Goal: Task Accomplishment & Management: Manage account settings

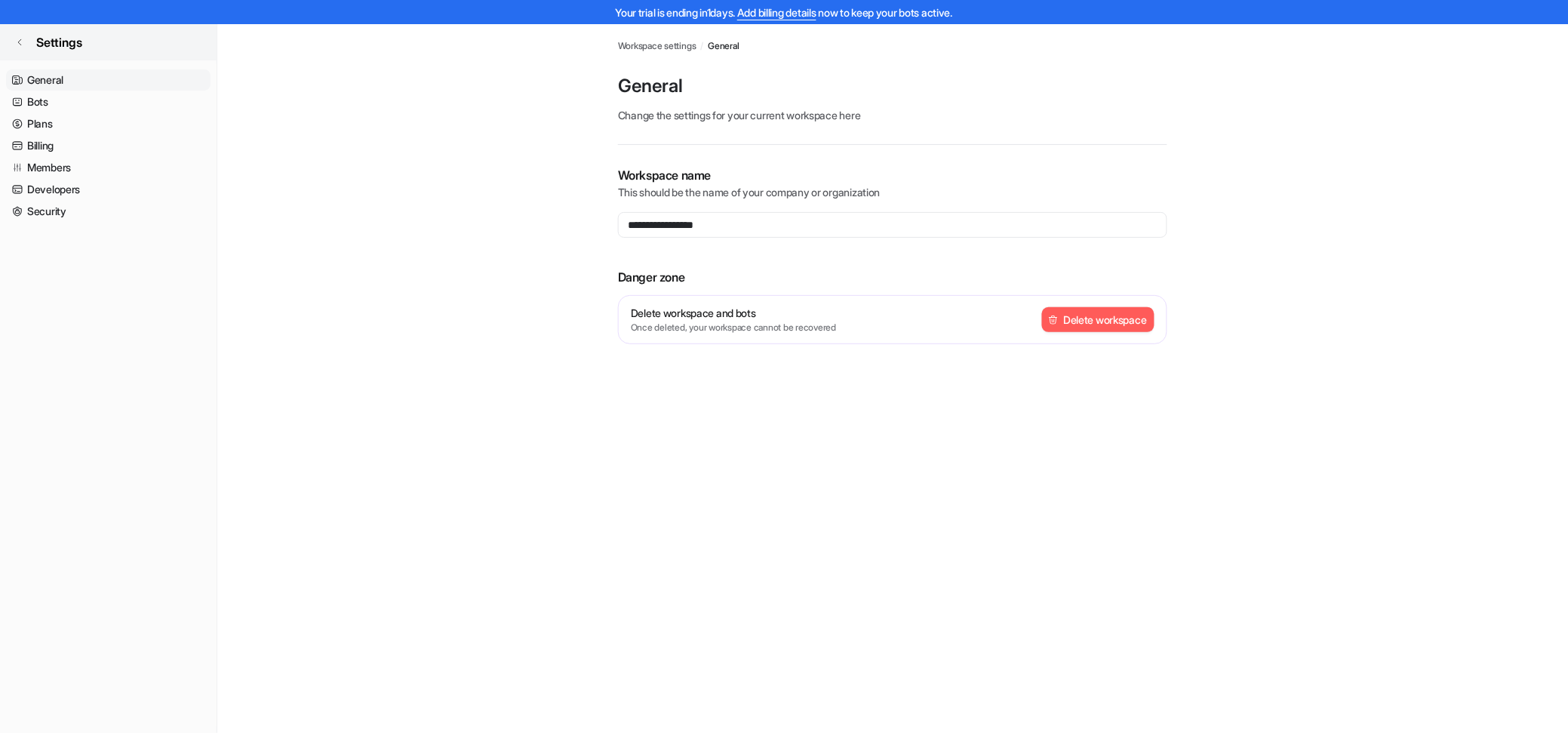
click at [58, 49] on span "Settings" at bounding box center [59, 42] width 46 height 18
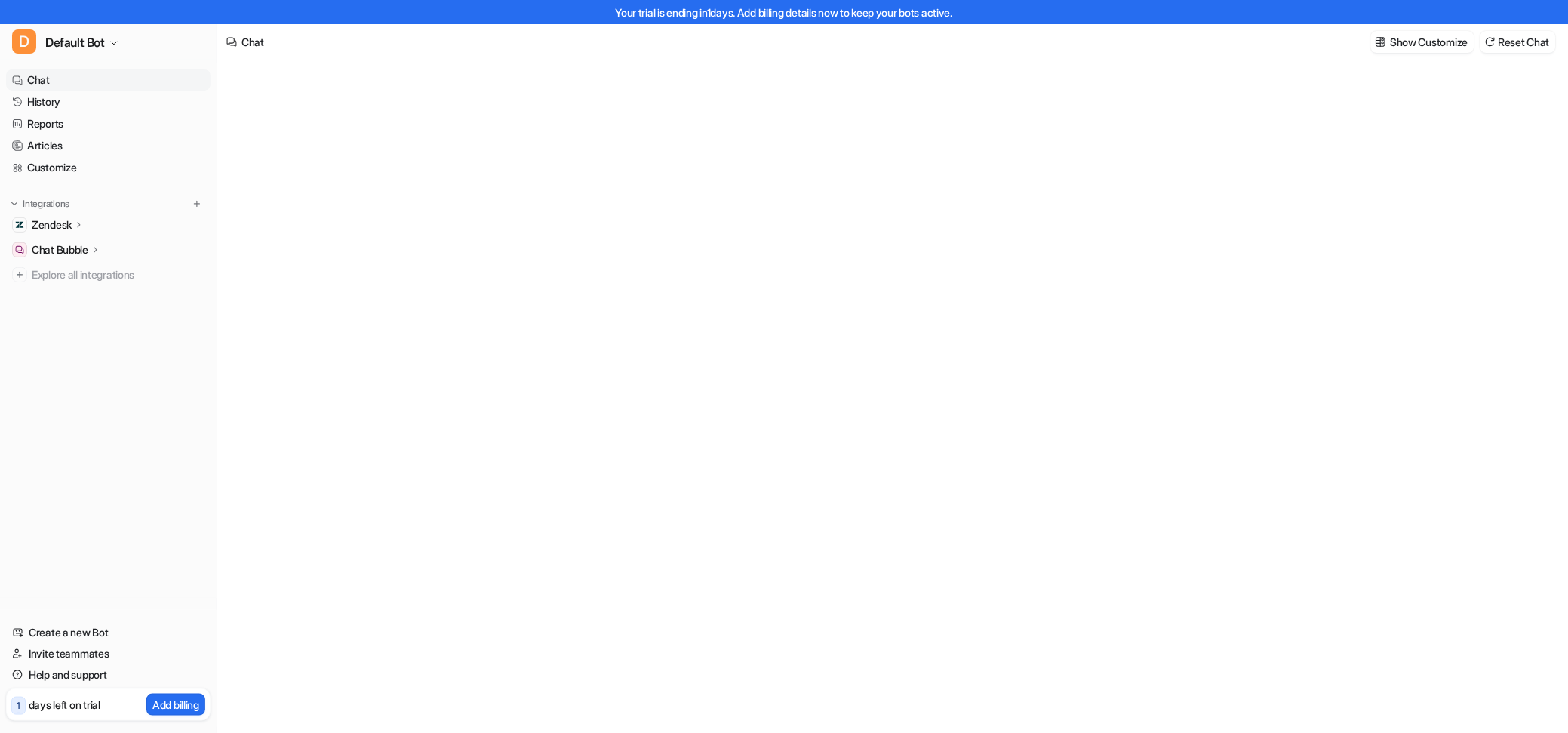
type textarea "**********"
